Goal: Task Accomplishment & Management: Use online tool/utility

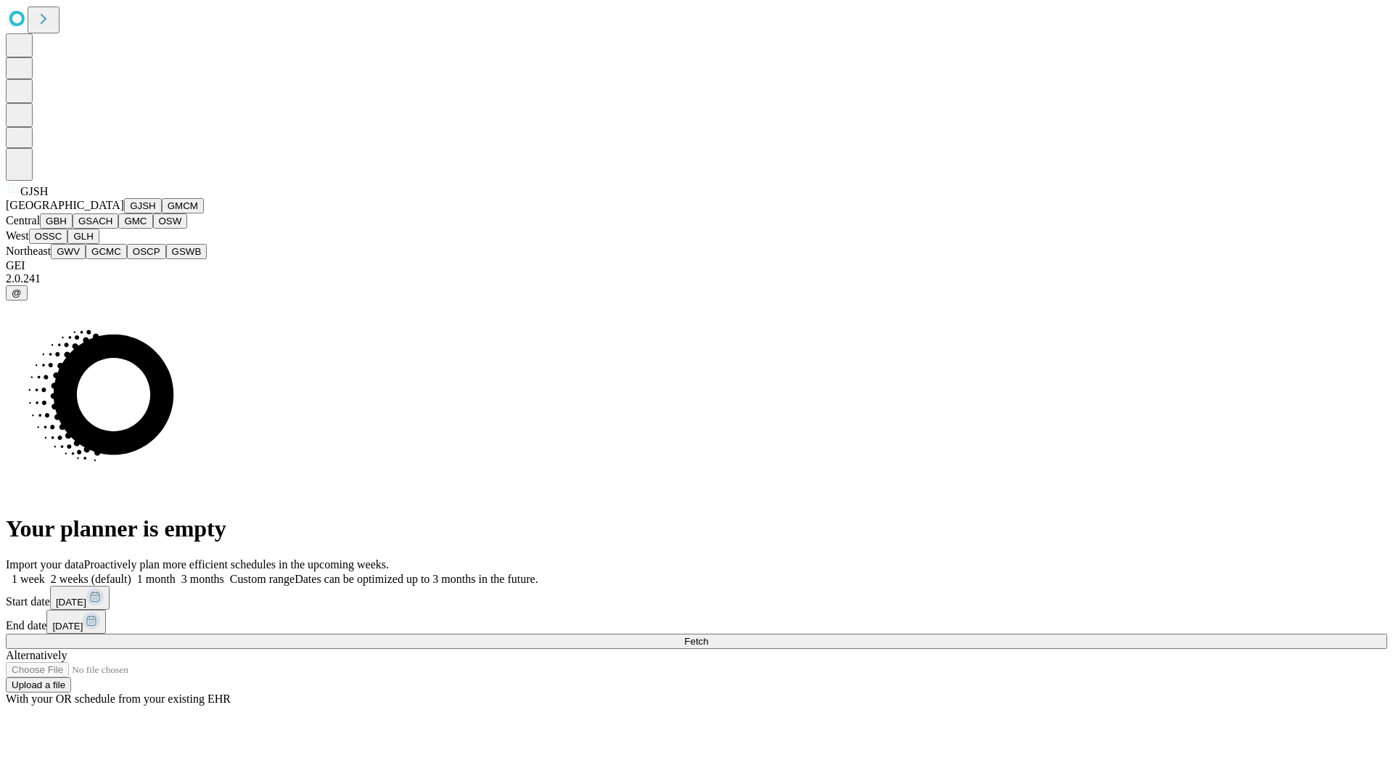
click at [124, 213] on button "GJSH" at bounding box center [143, 205] width 38 height 15
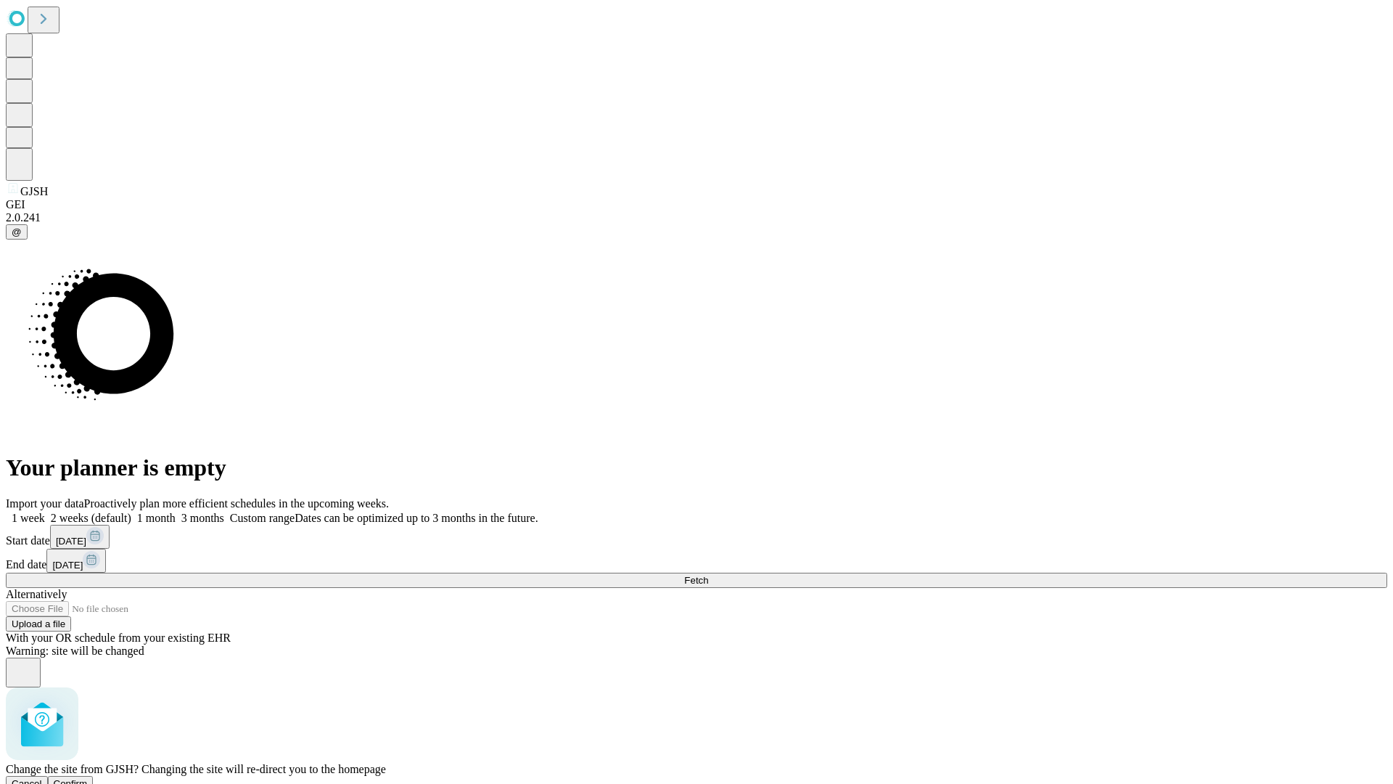
click at [88, 778] on span "Confirm" at bounding box center [71, 783] width 34 height 11
click at [176, 512] on label "1 month" at bounding box center [153, 518] width 44 height 12
click at [708, 575] on span "Fetch" at bounding box center [696, 580] width 24 height 11
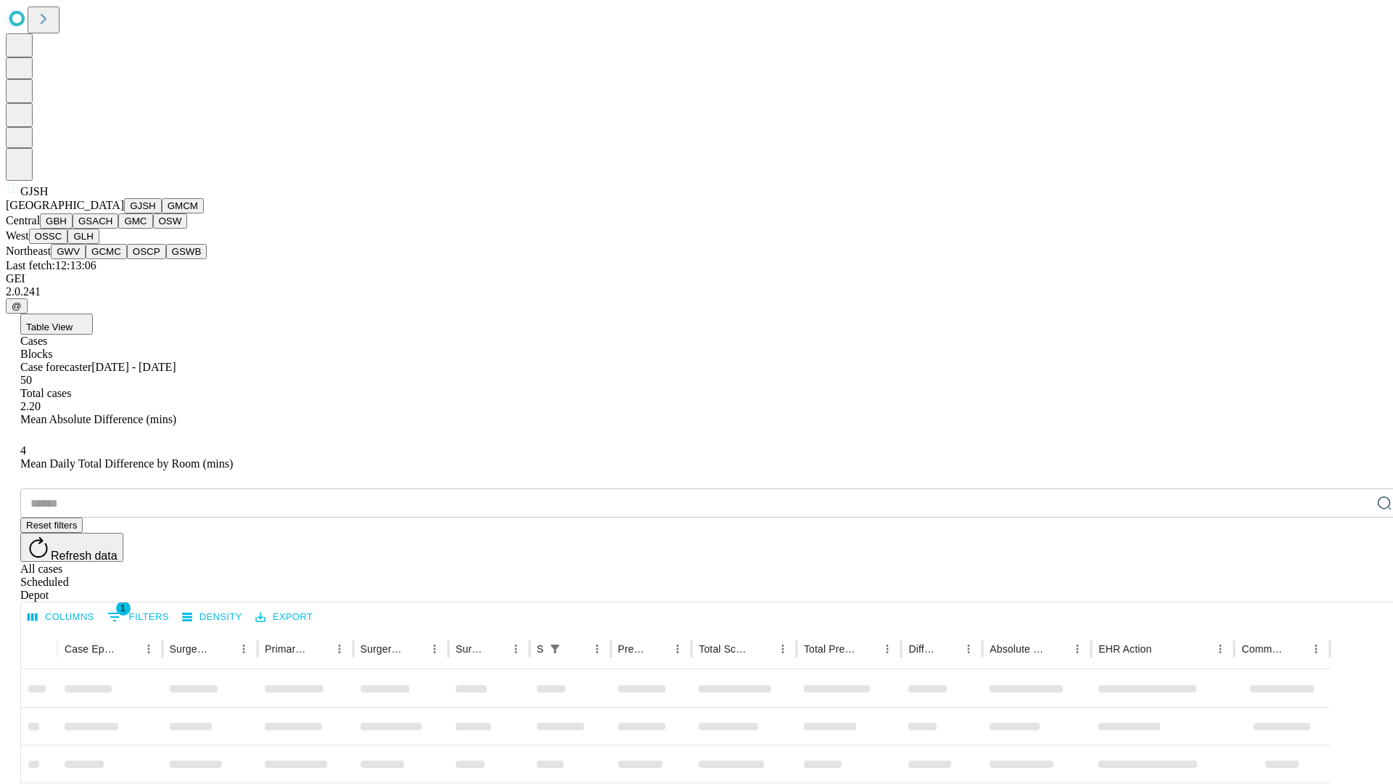
click at [162, 213] on button "GMCM" at bounding box center [183, 205] width 42 height 15
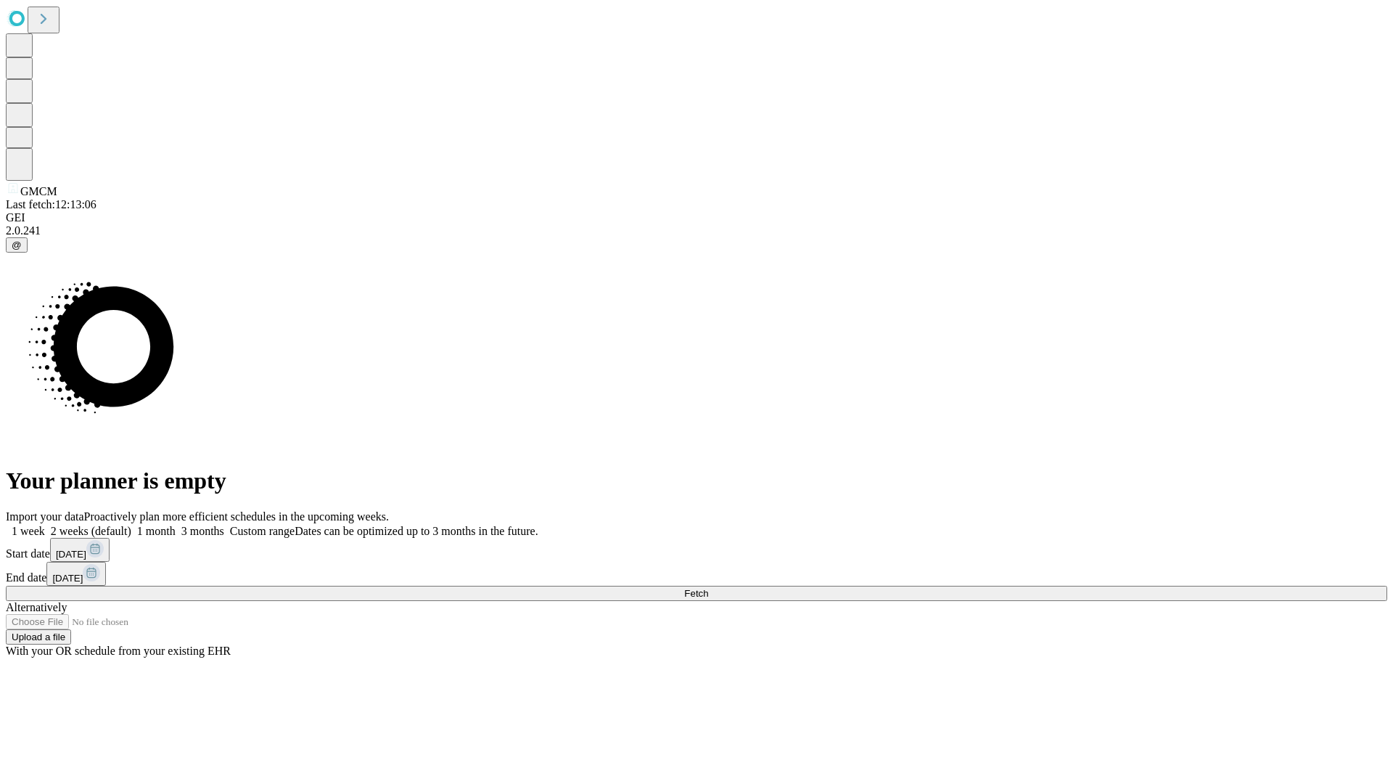
click at [708, 588] on span "Fetch" at bounding box center [696, 593] width 24 height 11
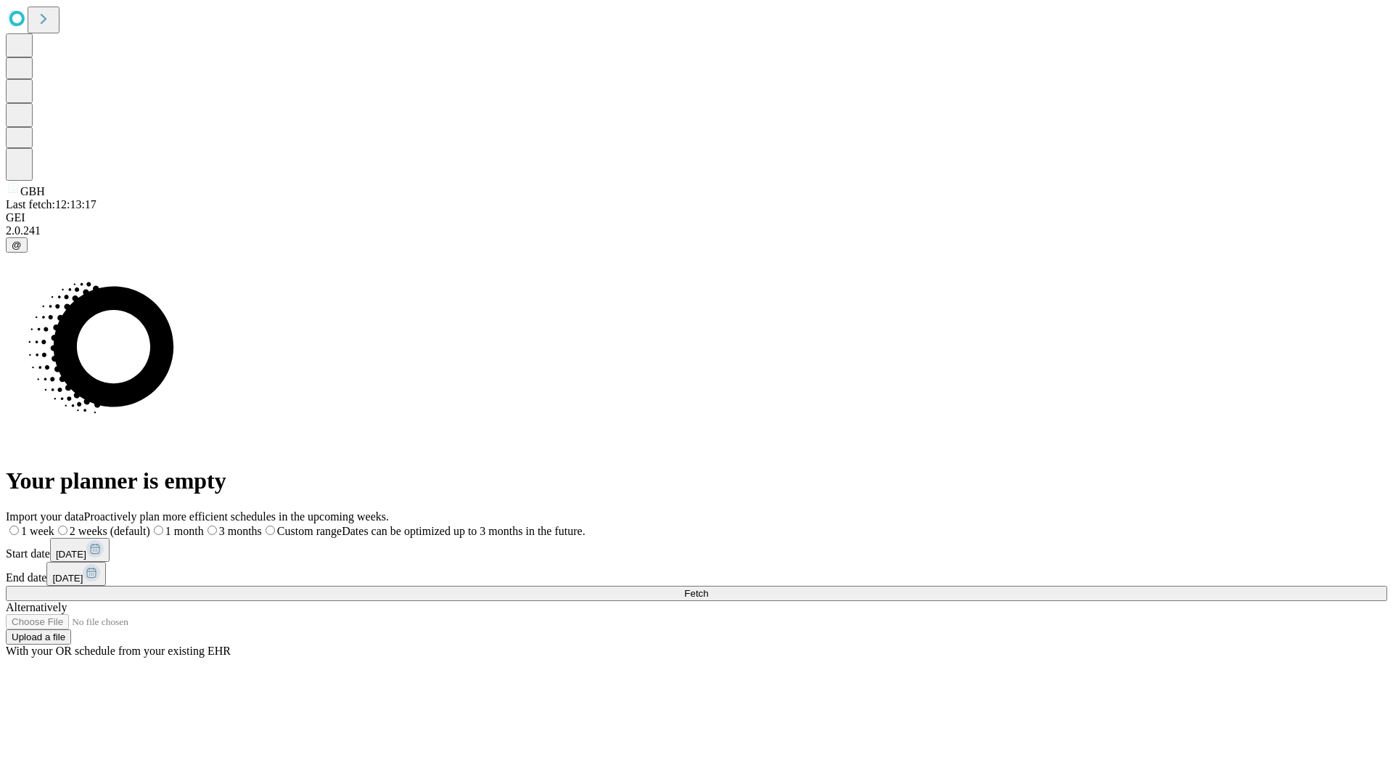
click at [204, 525] on label "1 month" at bounding box center [177, 531] width 54 height 12
click at [708, 588] on span "Fetch" at bounding box center [696, 593] width 24 height 11
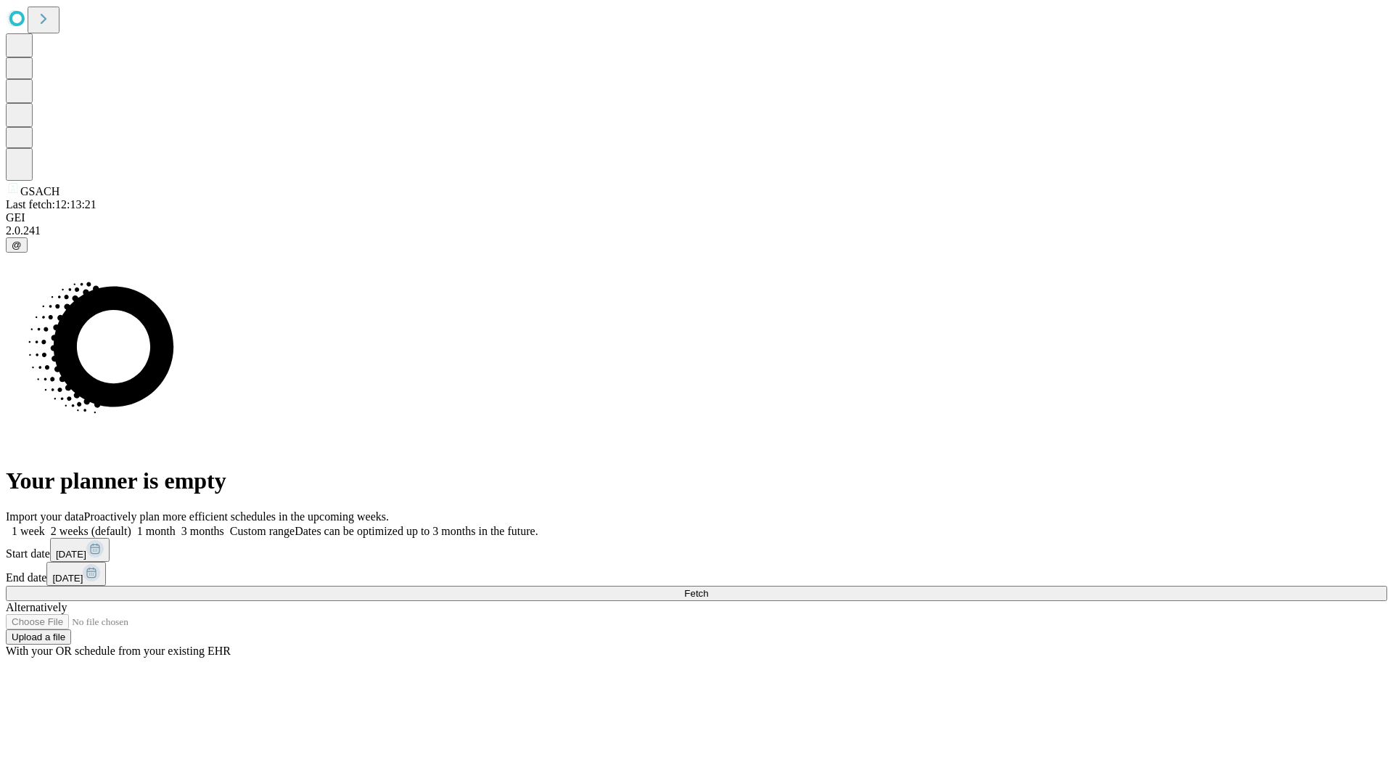
click at [176, 525] on label "1 month" at bounding box center [153, 531] width 44 height 12
click at [708, 588] on span "Fetch" at bounding box center [696, 593] width 24 height 11
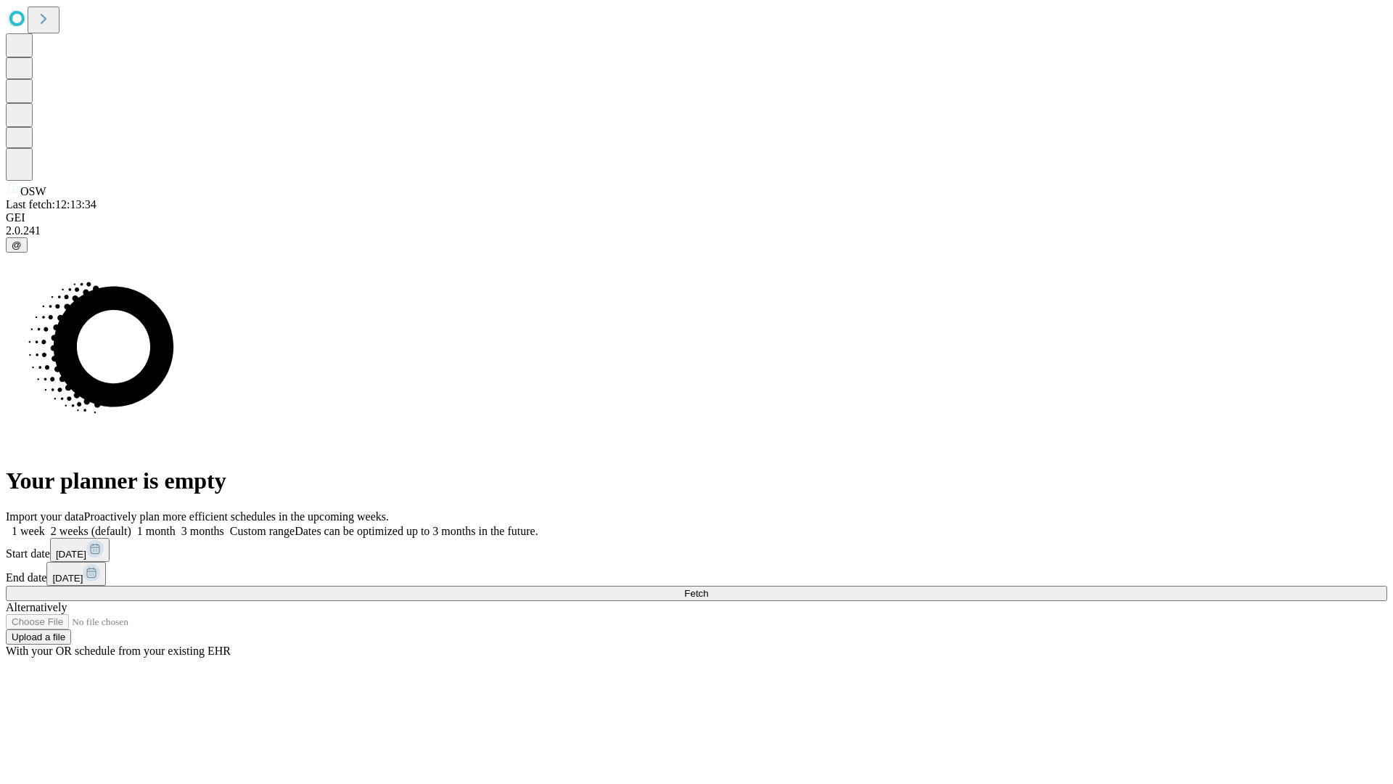
click at [176, 525] on label "1 month" at bounding box center [153, 531] width 44 height 12
click at [708, 588] on span "Fetch" at bounding box center [696, 593] width 24 height 11
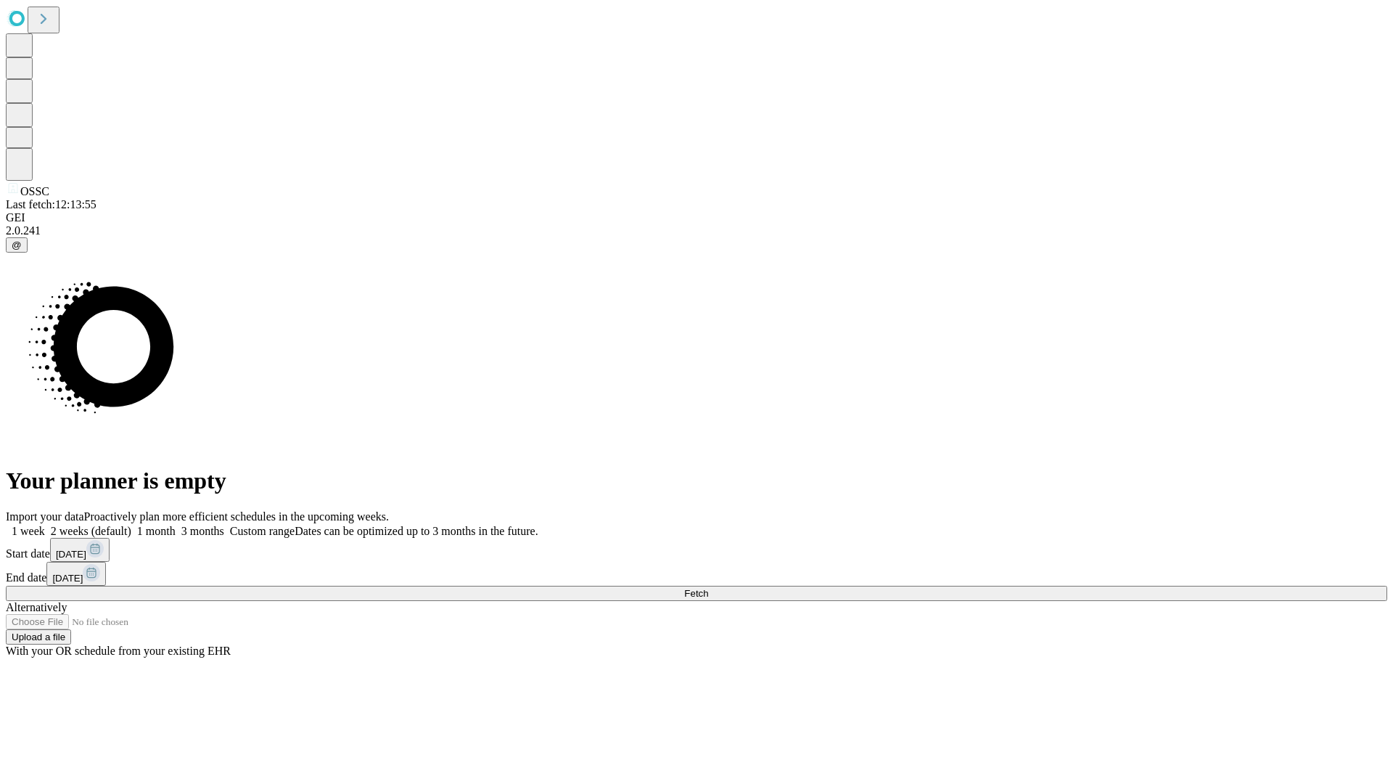
click at [176, 525] on label "1 month" at bounding box center [153, 531] width 44 height 12
click at [708, 588] on span "Fetch" at bounding box center [696, 593] width 24 height 11
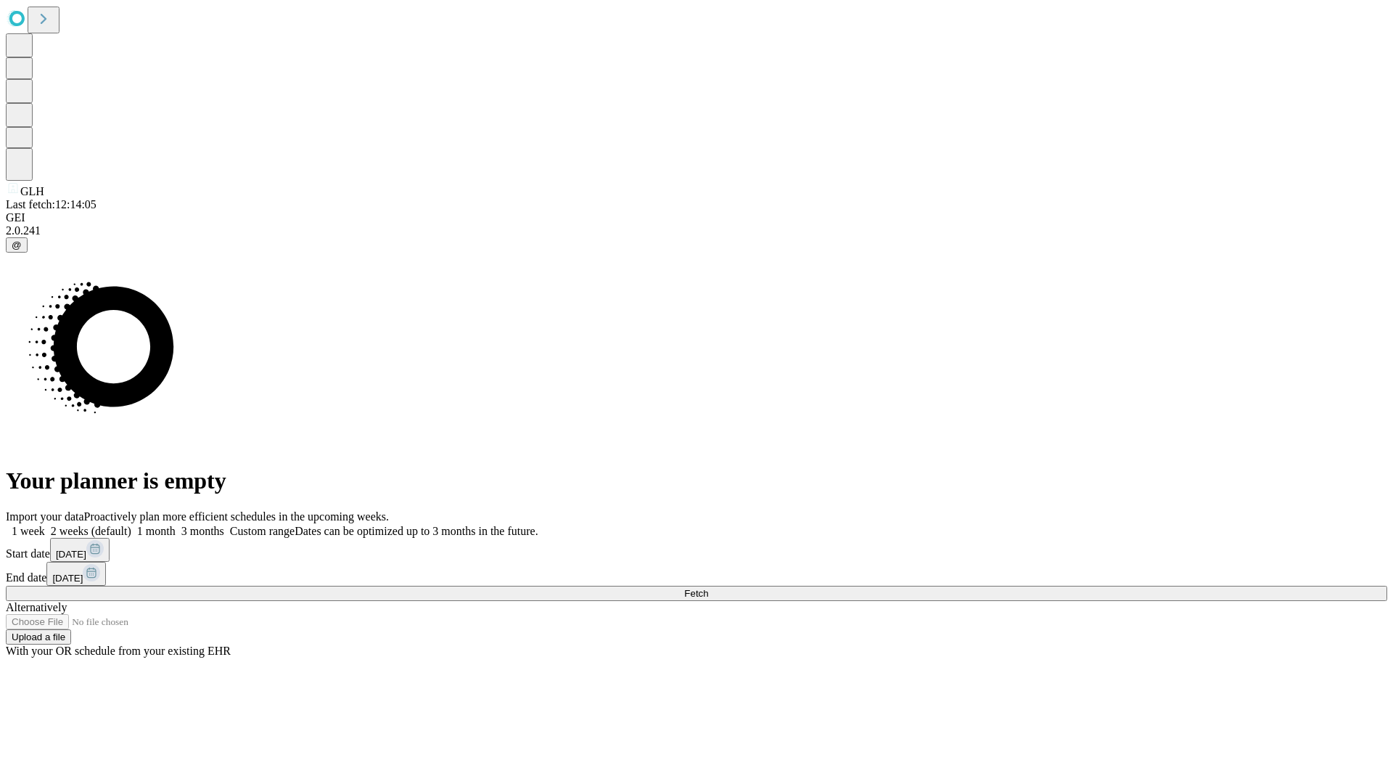
click at [176, 525] on label "1 month" at bounding box center [153, 531] width 44 height 12
click at [708, 588] on span "Fetch" at bounding box center [696, 593] width 24 height 11
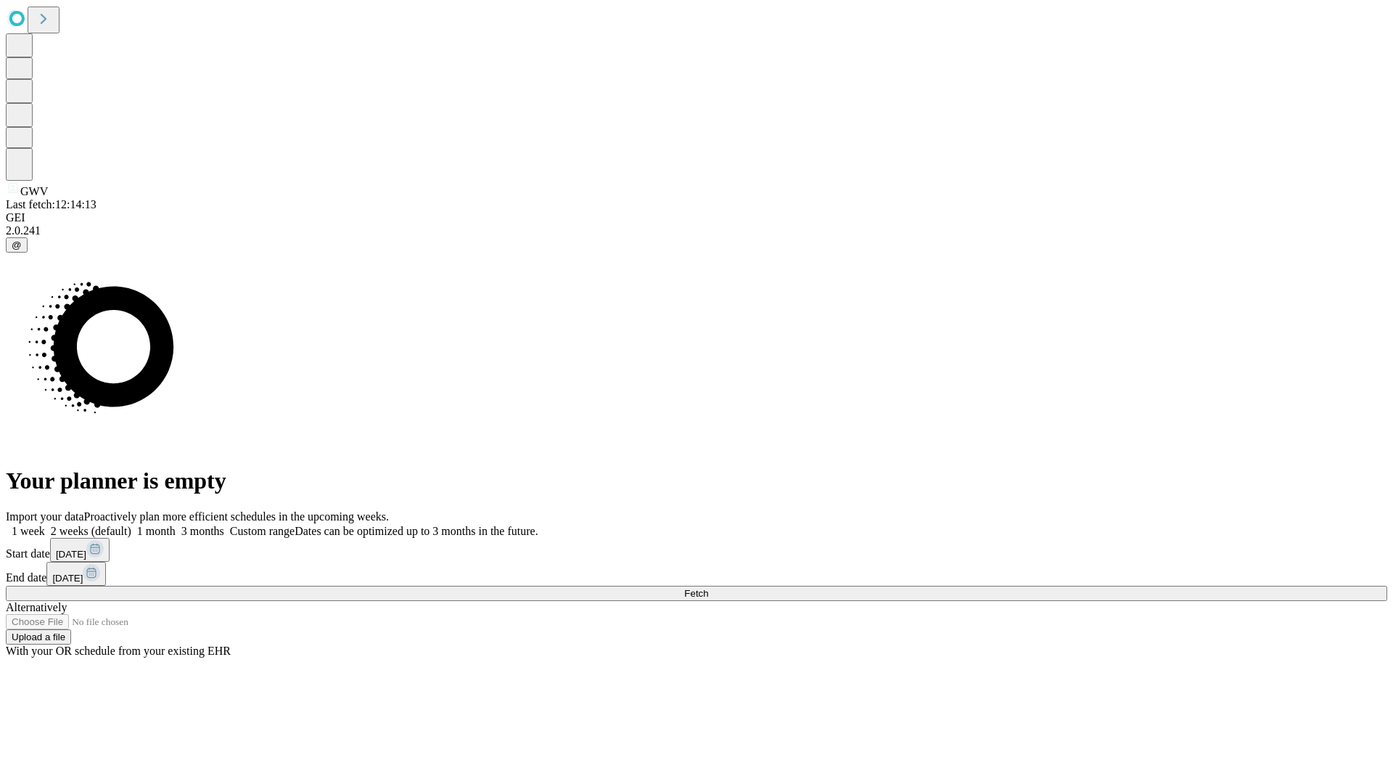
click at [176, 525] on label "1 month" at bounding box center [153, 531] width 44 height 12
click at [708, 588] on span "Fetch" at bounding box center [696, 593] width 24 height 11
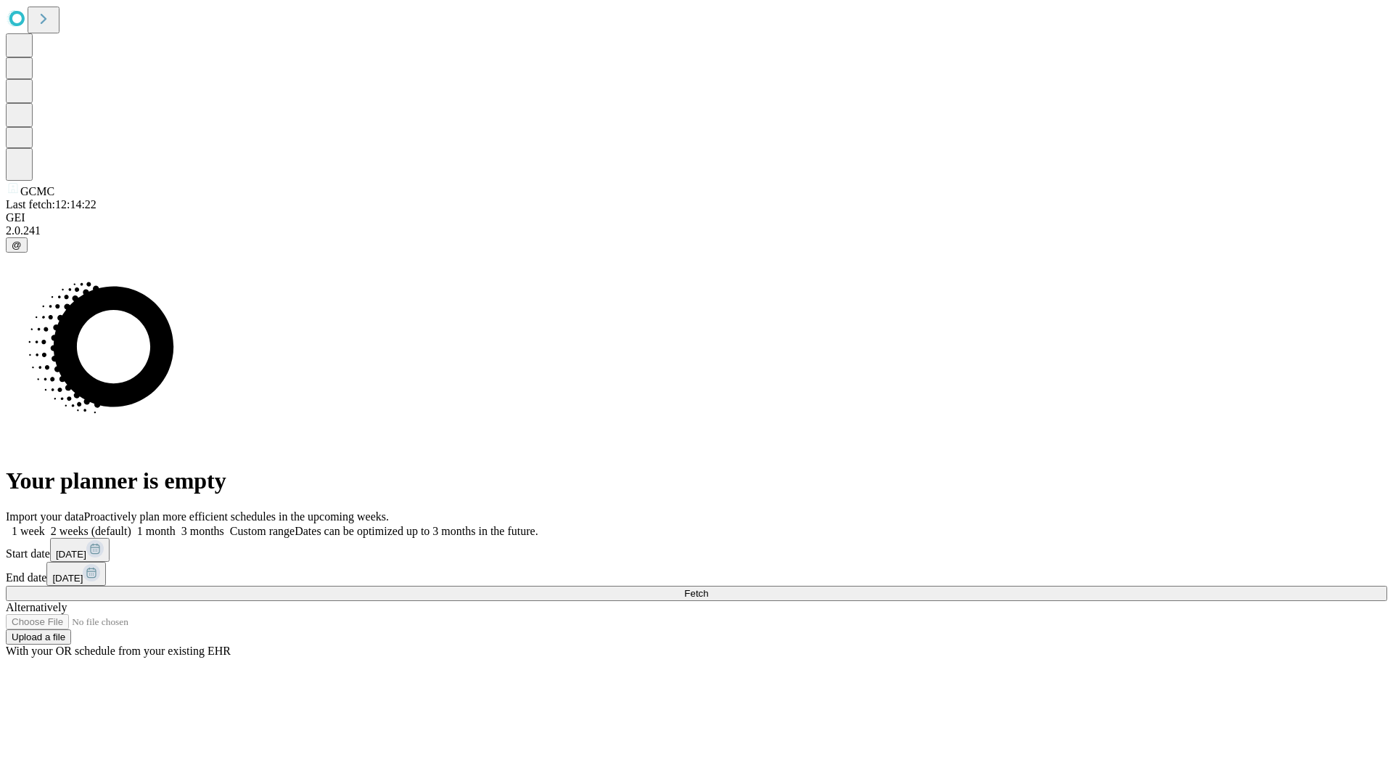
click at [176, 525] on label "1 month" at bounding box center [153, 531] width 44 height 12
click at [708, 588] on span "Fetch" at bounding box center [696, 593] width 24 height 11
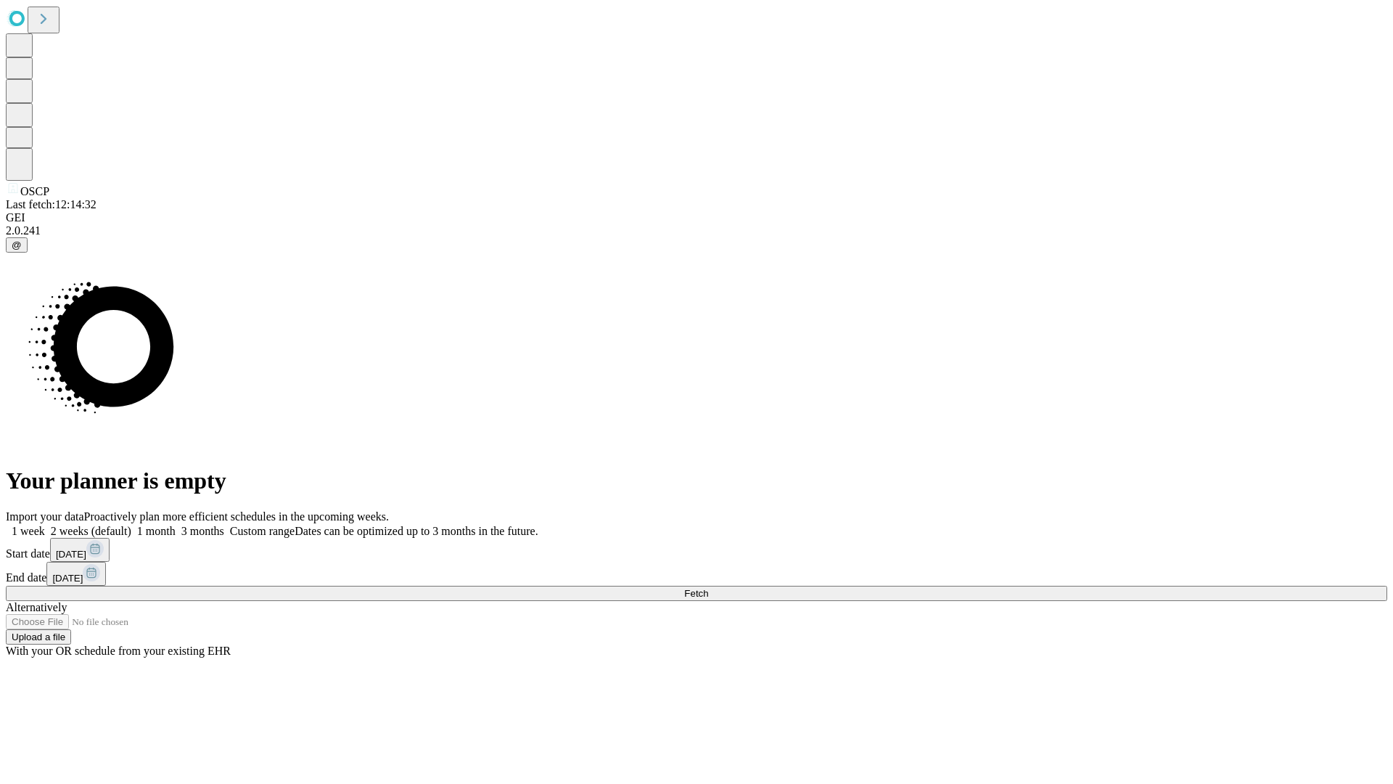
click at [708, 588] on span "Fetch" at bounding box center [696, 593] width 24 height 11
click at [176, 525] on label "1 month" at bounding box center [153, 531] width 44 height 12
click at [708, 588] on span "Fetch" at bounding box center [696, 593] width 24 height 11
